Goal: Task Accomplishment & Management: Use online tool/utility

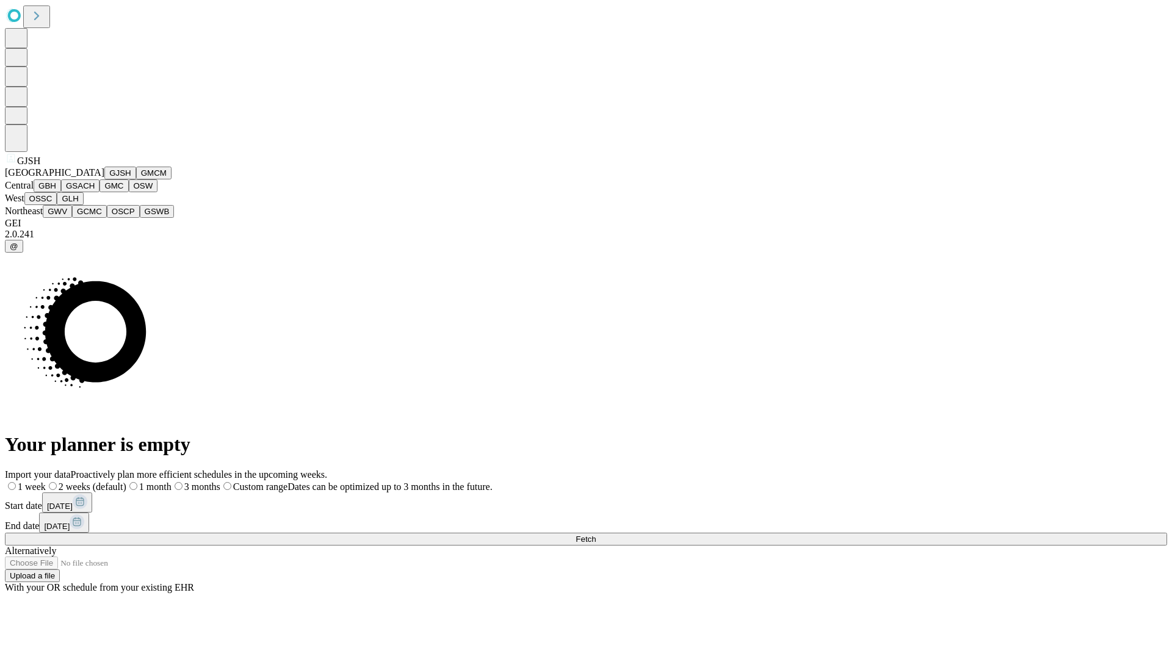
click at [104, 179] on button "GJSH" at bounding box center [120, 173] width 32 height 13
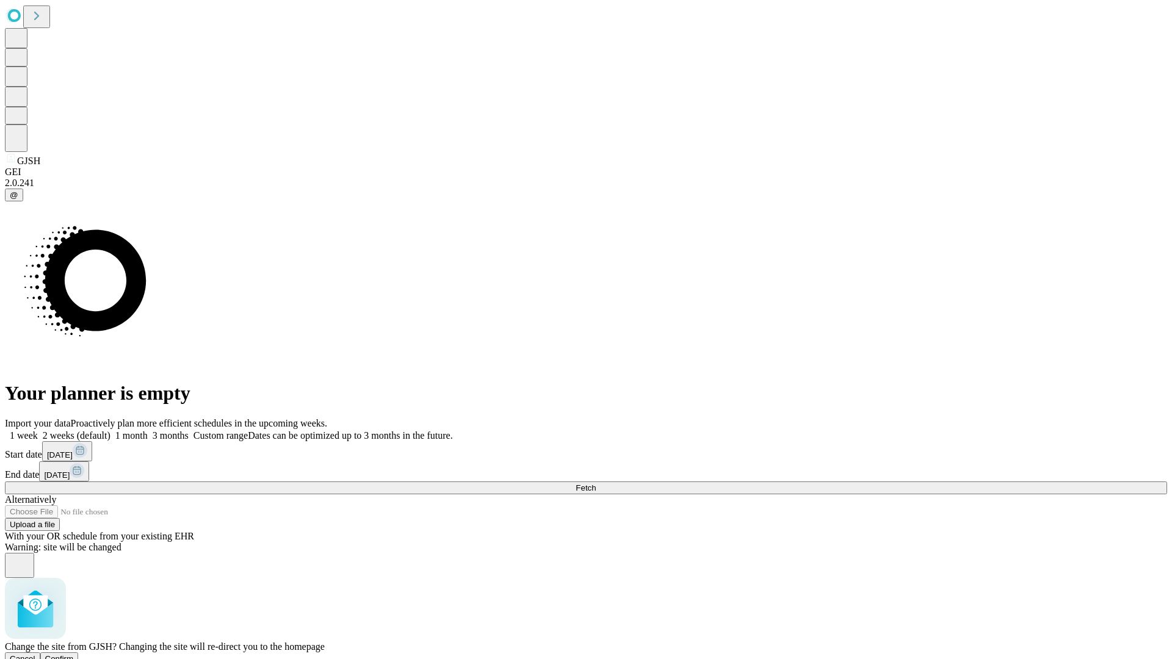
click at [74, 654] on span "Confirm" at bounding box center [59, 658] width 29 height 9
click at [148, 430] on label "1 month" at bounding box center [128, 435] width 37 height 10
click at [596, 483] on span "Fetch" at bounding box center [586, 487] width 20 height 9
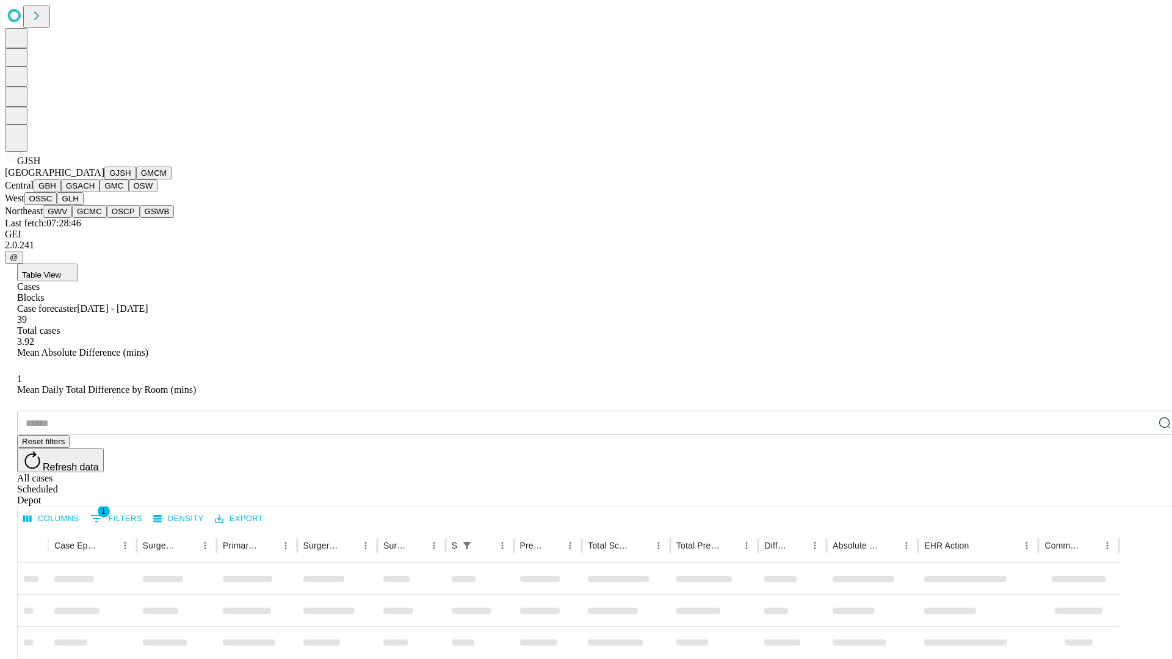
click at [136, 179] on button "GMCM" at bounding box center [153, 173] width 35 height 13
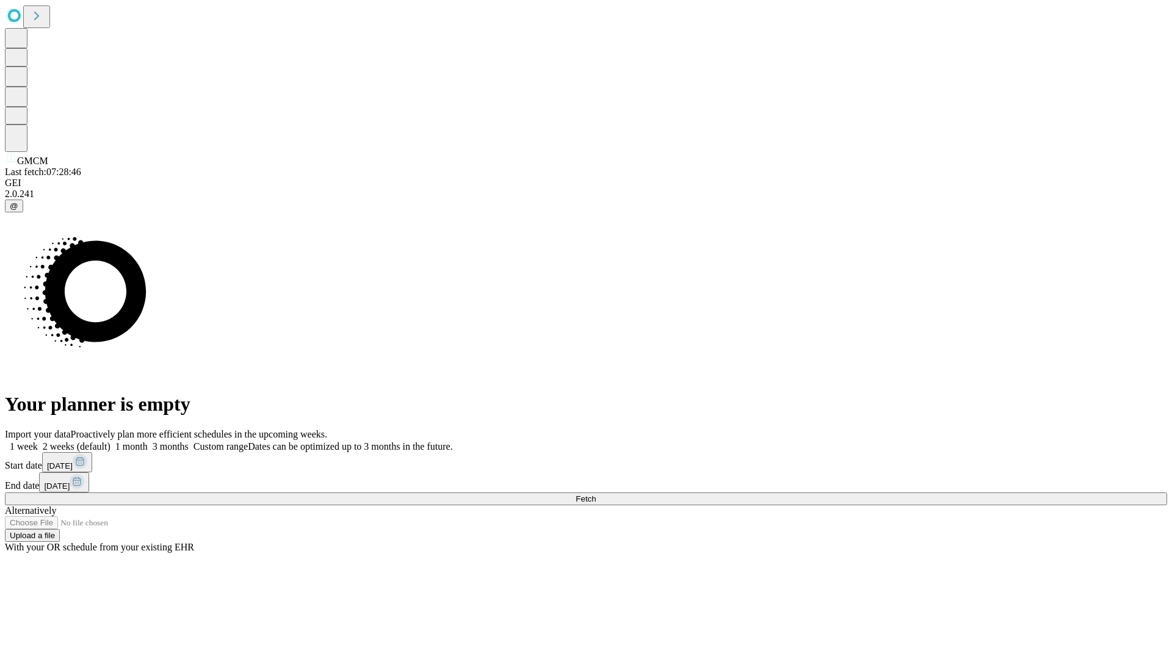
click at [148, 441] on label "1 month" at bounding box center [128, 446] width 37 height 10
click at [596, 494] on span "Fetch" at bounding box center [586, 498] width 20 height 9
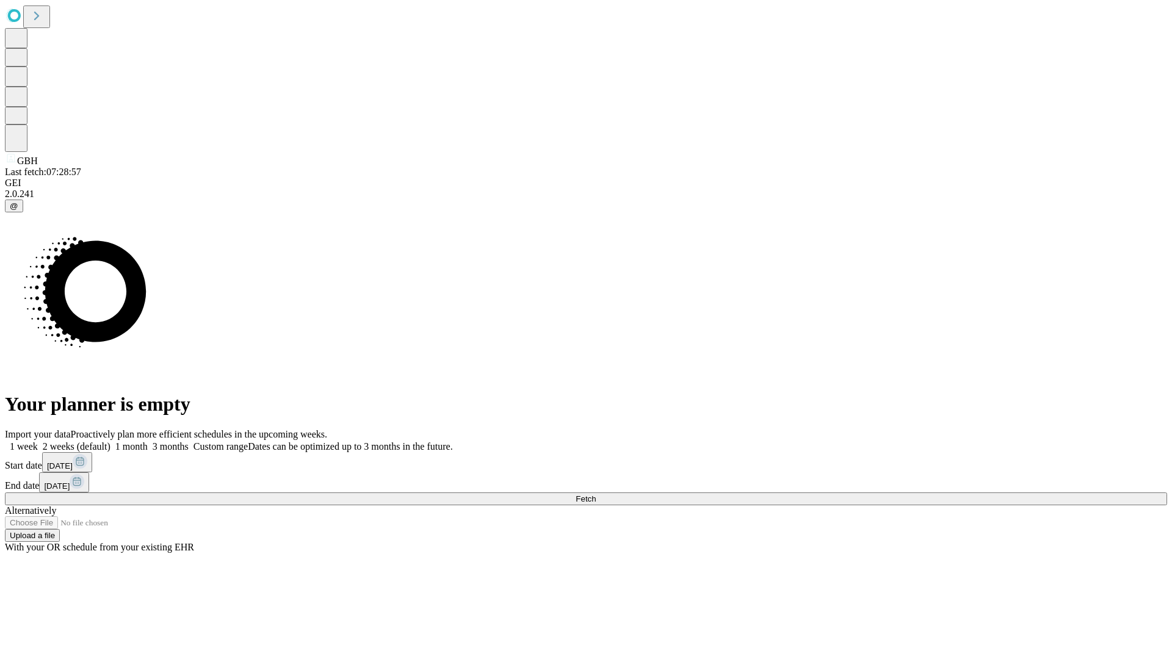
click at [148, 441] on label "1 month" at bounding box center [128, 446] width 37 height 10
click at [596, 494] on span "Fetch" at bounding box center [586, 498] width 20 height 9
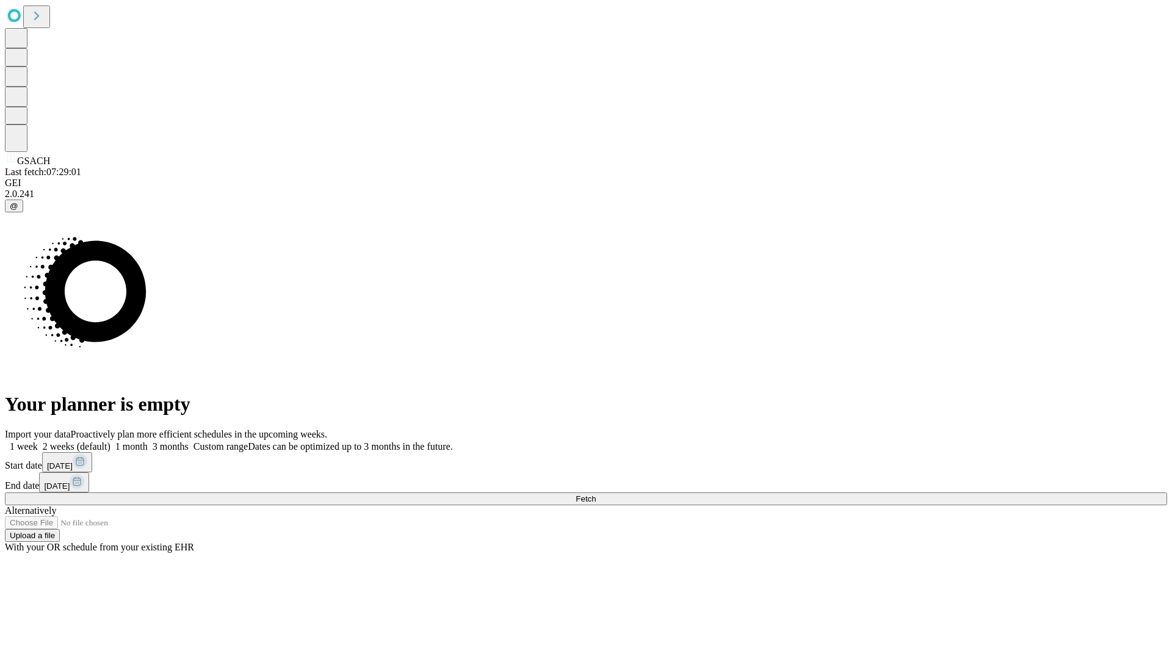
click at [596, 494] on span "Fetch" at bounding box center [586, 498] width 20 height 9
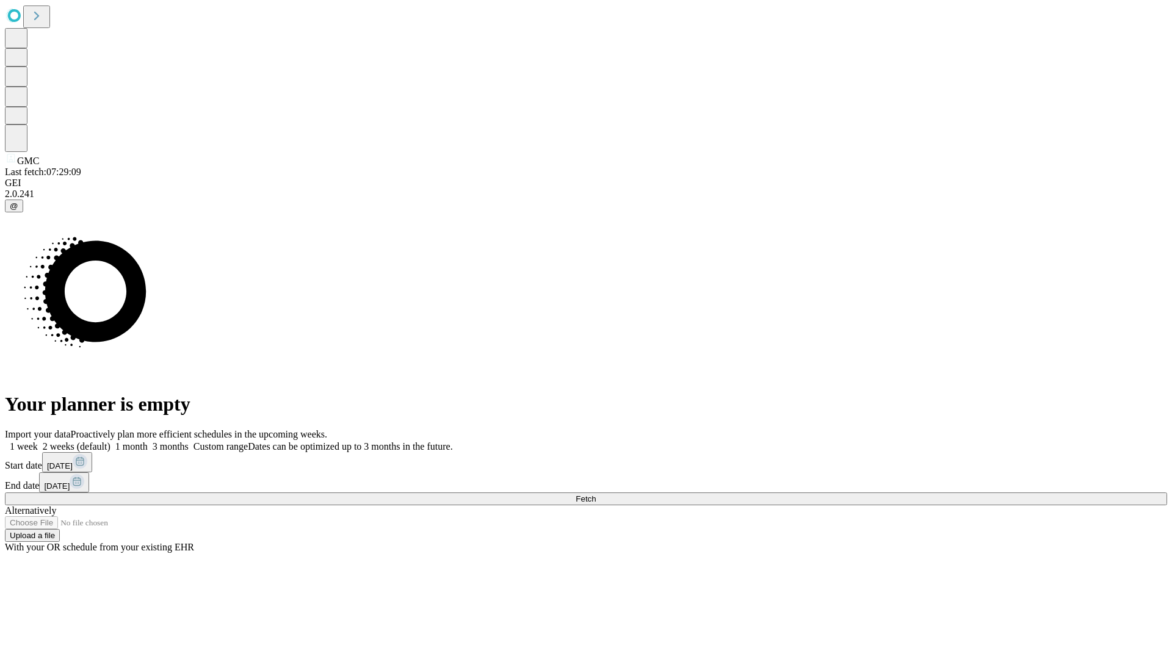
click at [596, 494] on span "Fetch" at bounding box center [586, 498] width 20 height 9
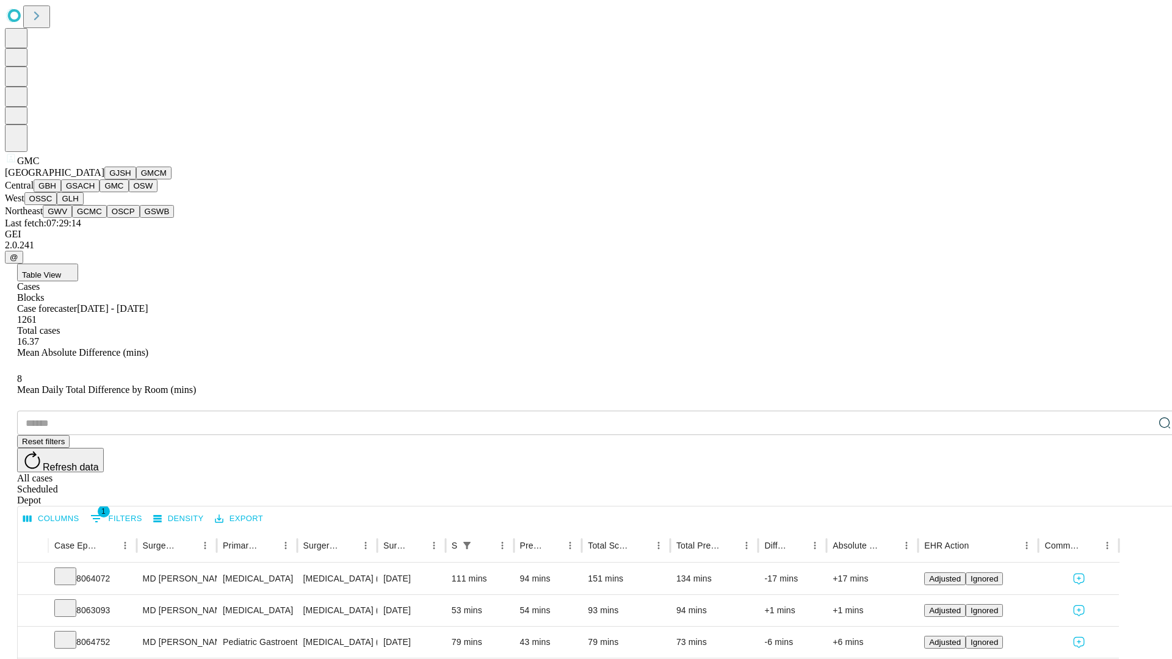
click at [129, 192] on button "OSW" at bounding box center [143, 185] width 29 height 13
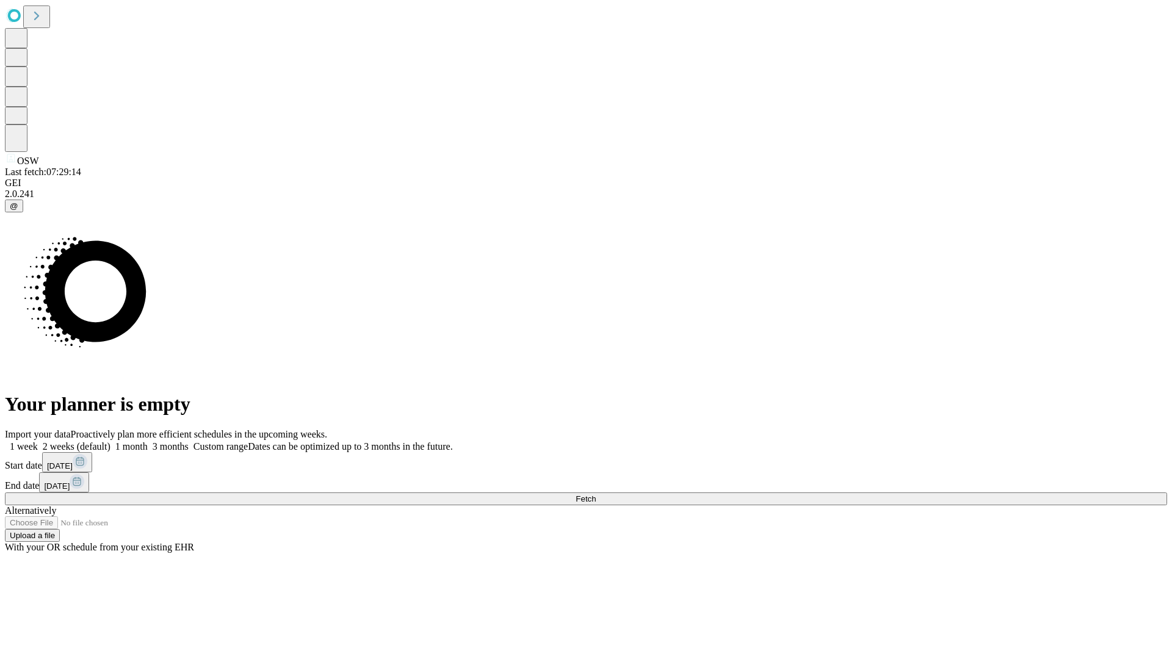
click at [148, 441] on label "1 month" at bounding box center [128, 446] width 37 height 10
click at [596, 494] on span "Fetch" at bounding box center [586, 498] width 20 height 9
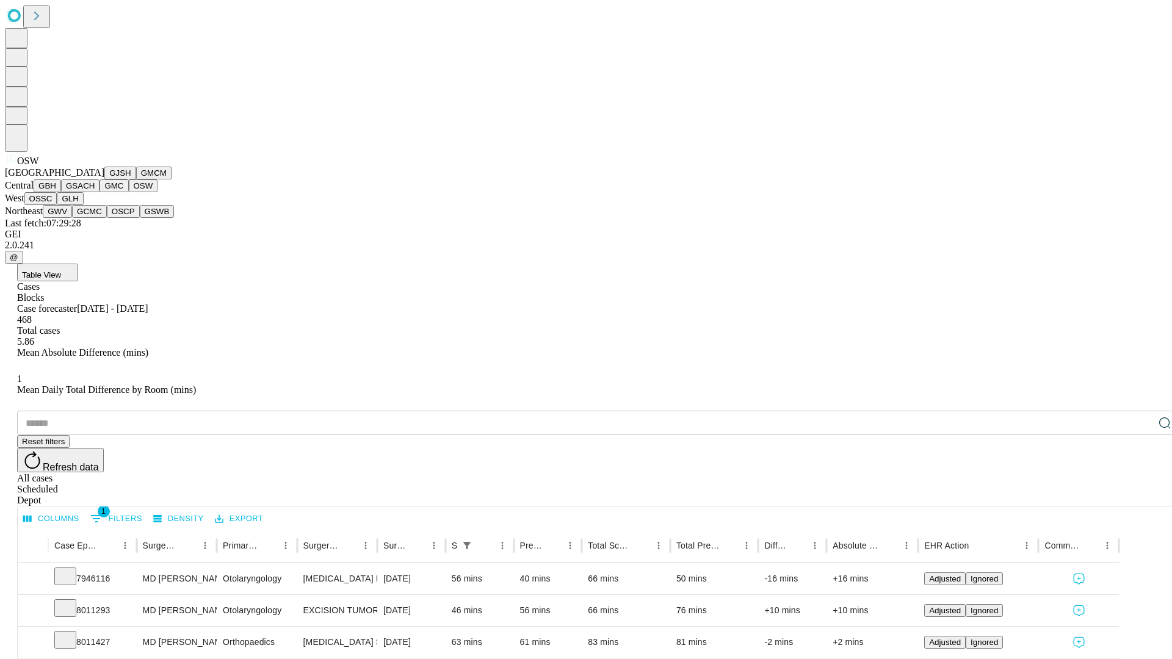
click at [57, 205] on button "OSSC" at bounding box center [40, 198] width 33 height 13
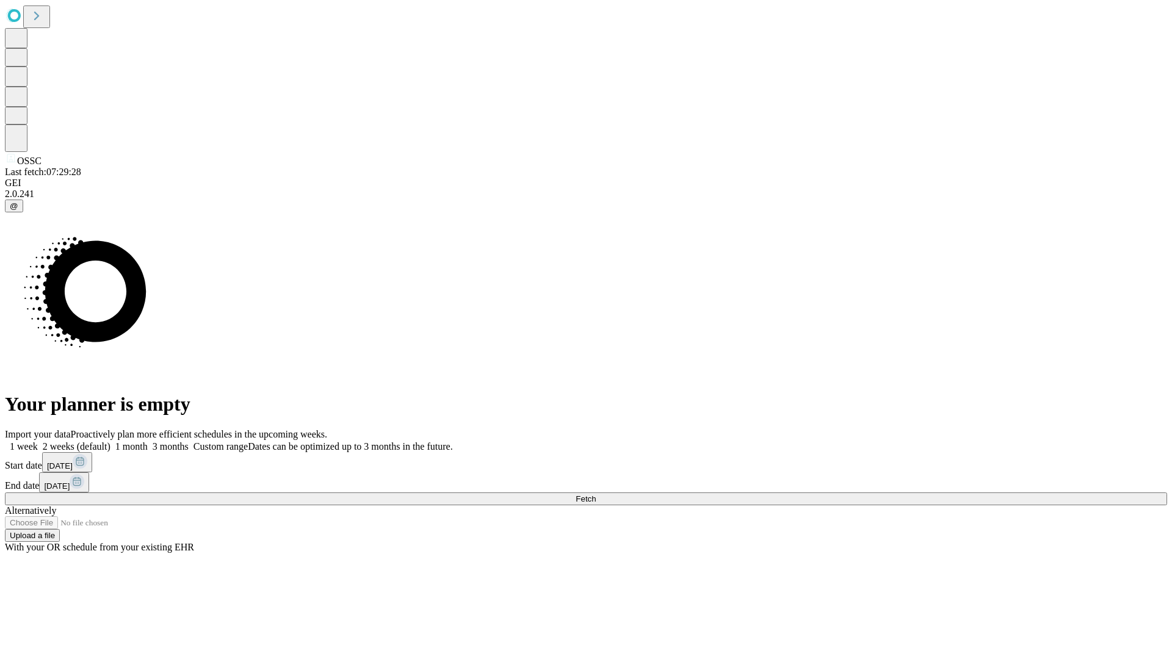
click at [148, 441] on label "1 month" at bounding box center [128, 446] width 37 height 10
click at [596, 494] on span "Fetch" at bounding box center [586, 498] width 20 height 9
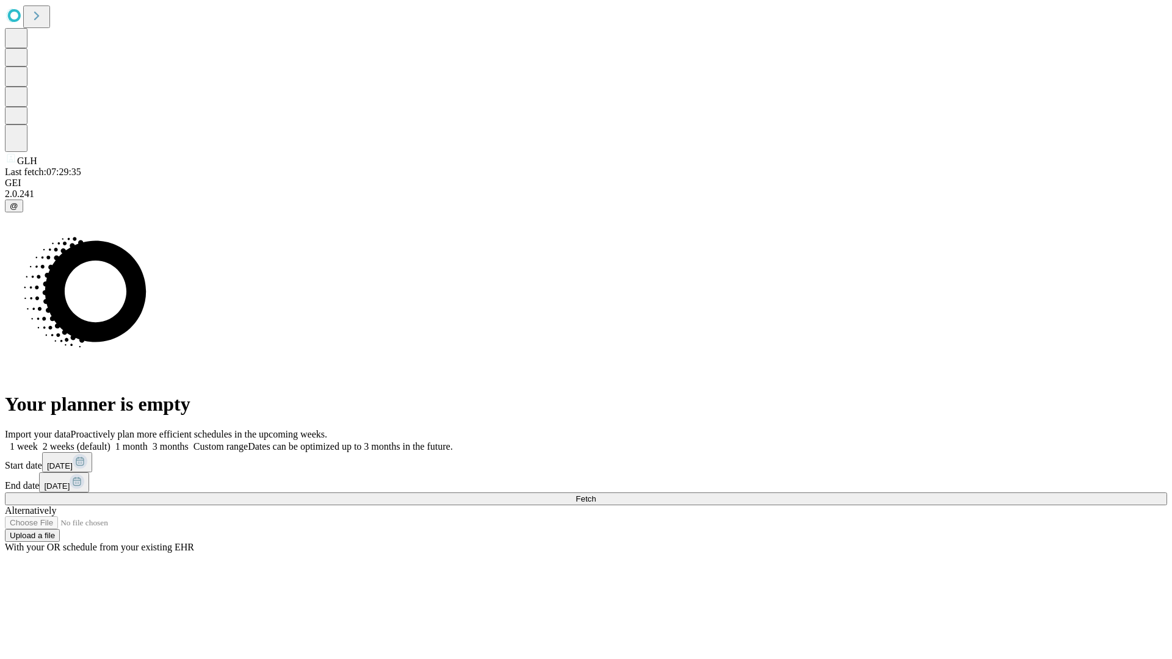
click at [148, 441] on label "1 month" at bounding box center [128, 446] width 37 height 10
click at [596, 494] on span "Fetch" at bounding box center [586, 498] width 20 height 9
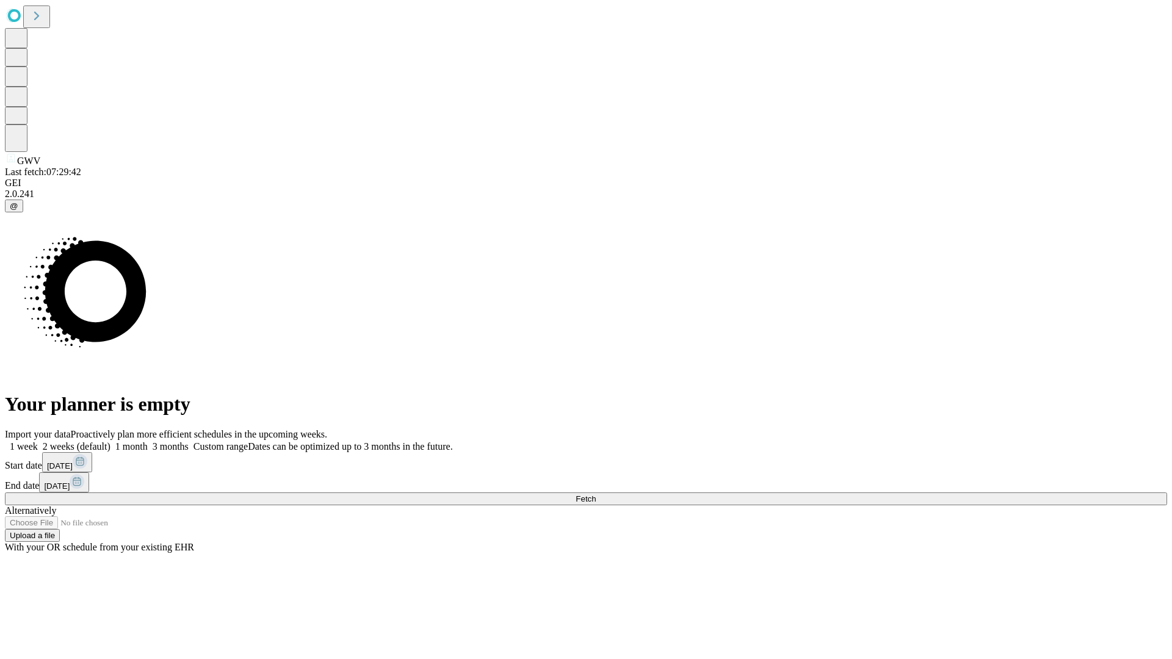
click at [148, 441] on label "1 month" at bounding box center [128, 446] width 37 height 10
click at [596, 494] on span "Fetch" at bounding box center [586, 498] width 20 height 9
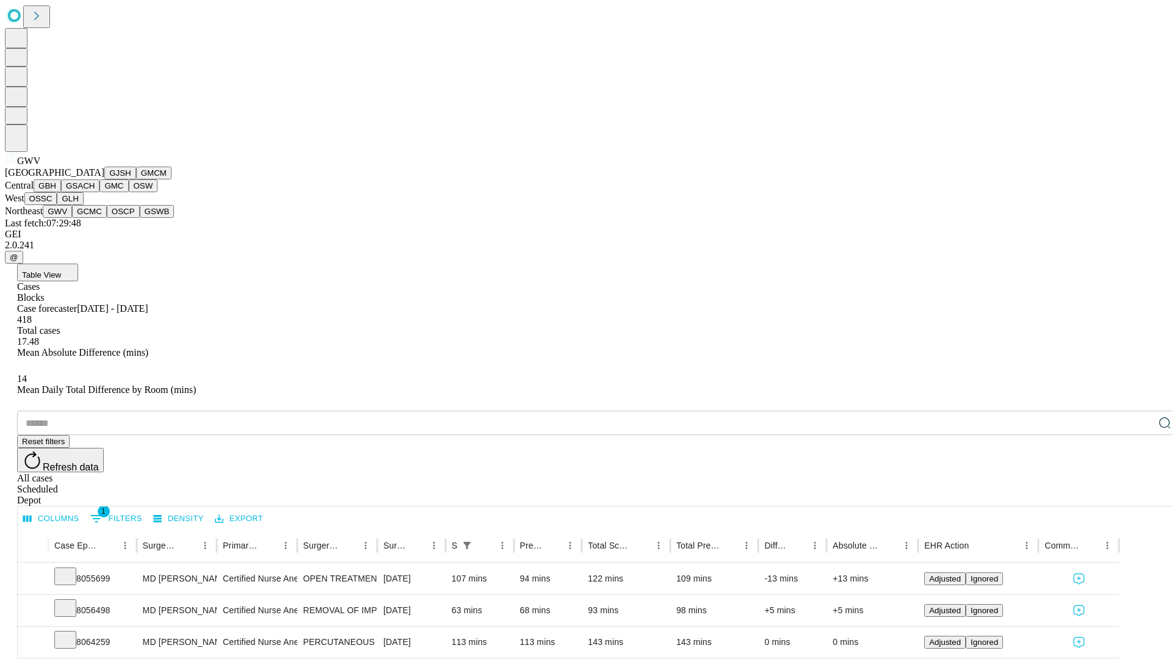
click at [95, 218] on button "GCMC" at bounding box center [89, 211] width 35 height 13
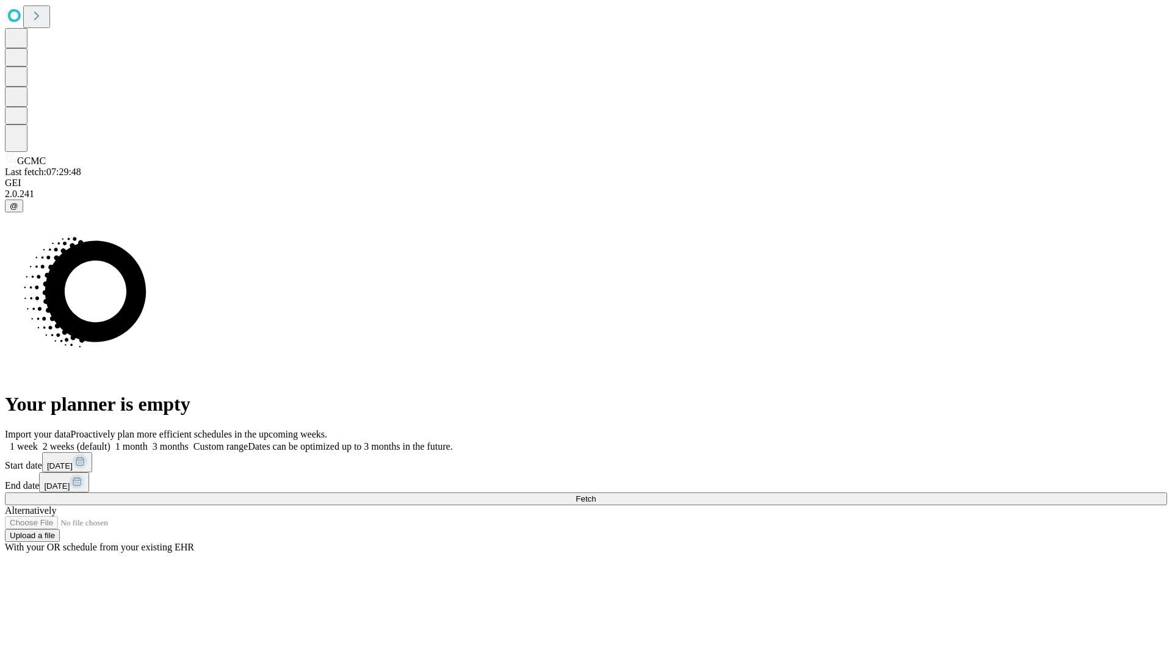
click at [148, 441] on label "1 month" at bounding box center [128, 446] width 37 height 10
click at [596, 494] on span "Fetch" at bounding box center [586, 498] width 20 height 9
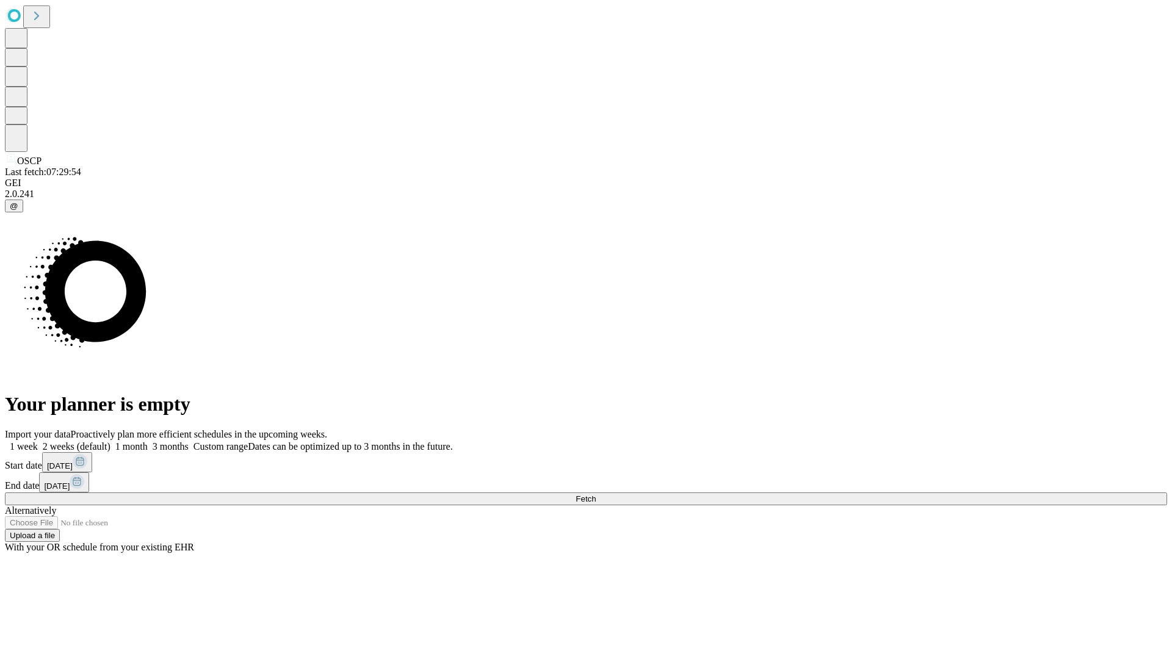
click at [148, 441] on label "1 month" at bounding box center [128, 446] width 37 height 10
click at [596, 494] on span "Fetch" at bounding box center [586, 498] width 20 height 9
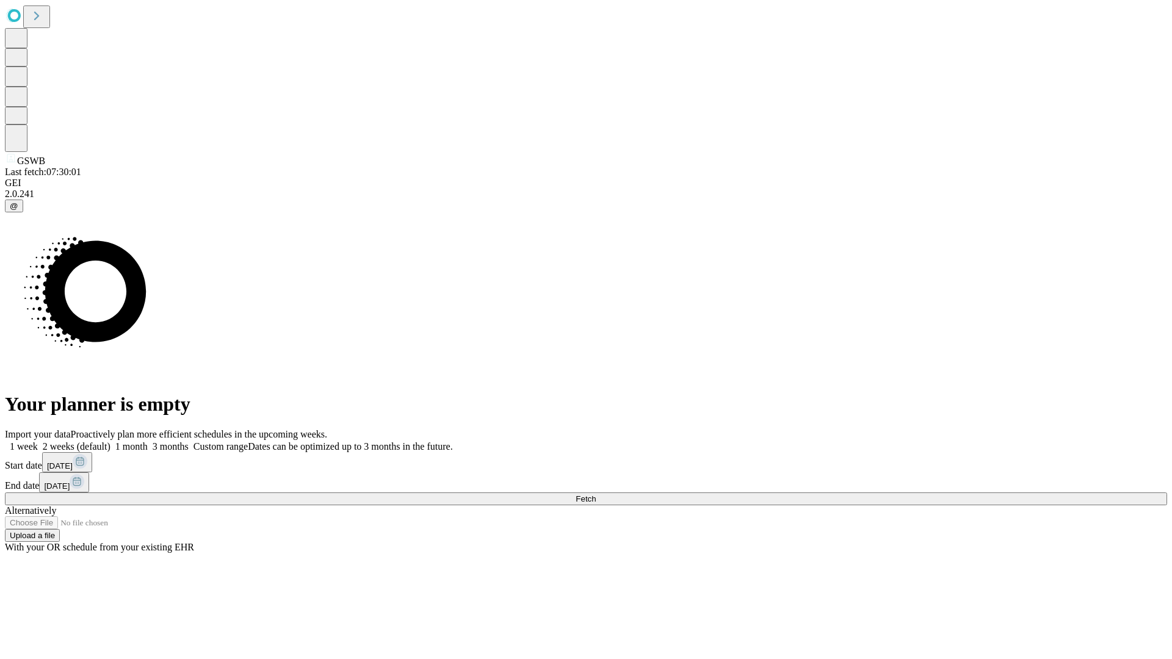
click at [148, 441] on label "1 month" at bounding box center [128, 446] width 37 height 10
click at [596, 494] on span "Fetch" at bounding box center [586, 498] width 20 height 9
